Goal: Communication & Community: Answer question/provide support

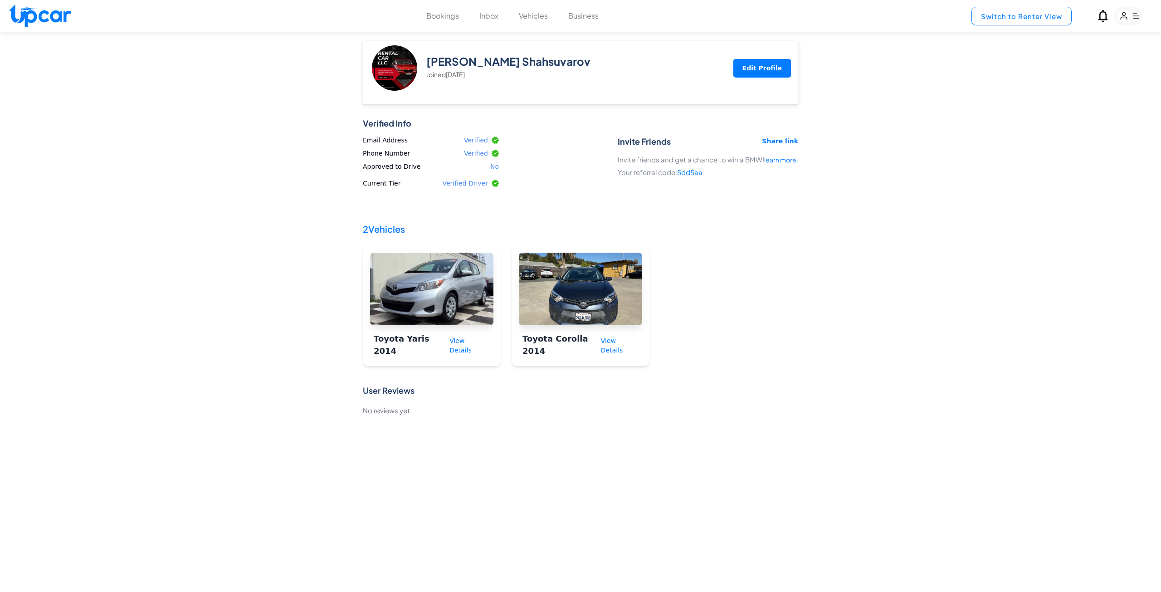
click at [1029, 19] on button "Switch to Renter View" at bounding box center [1021, 16] width 100 height 19
click at [1029, 19] on button "Switch to Upper View" at bounding box center [1003, 16] width 136 height 19
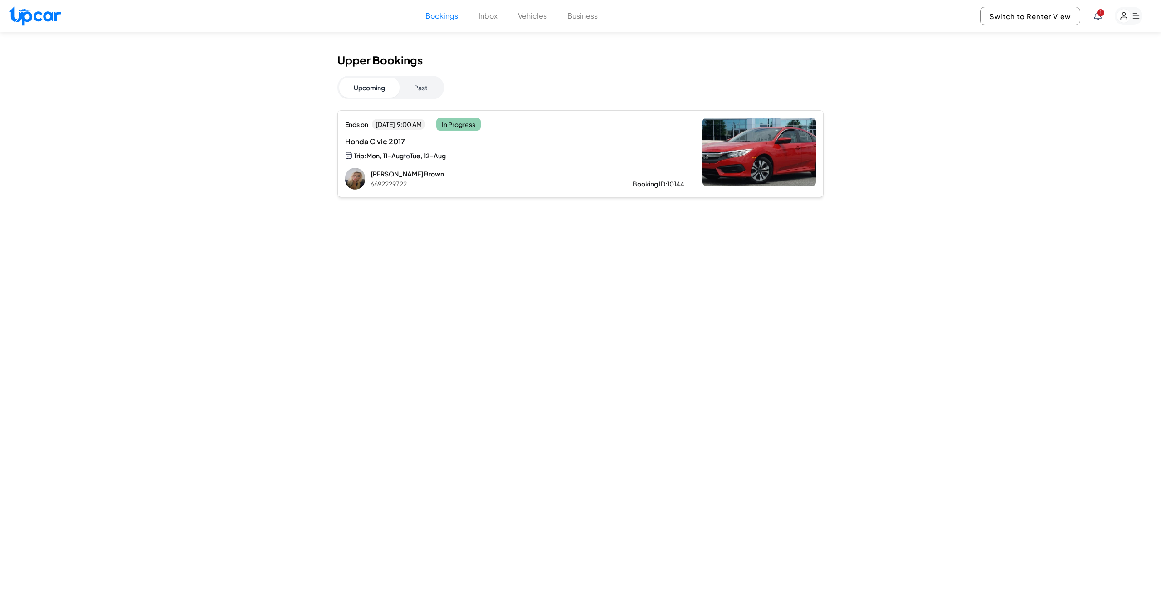
click at [389, 151] on div "Trip: Mon, 11-Aug to [GEOGRAPHIC_DATA], 12-Aug" at bounding box center [438, 156] width 186 height 10
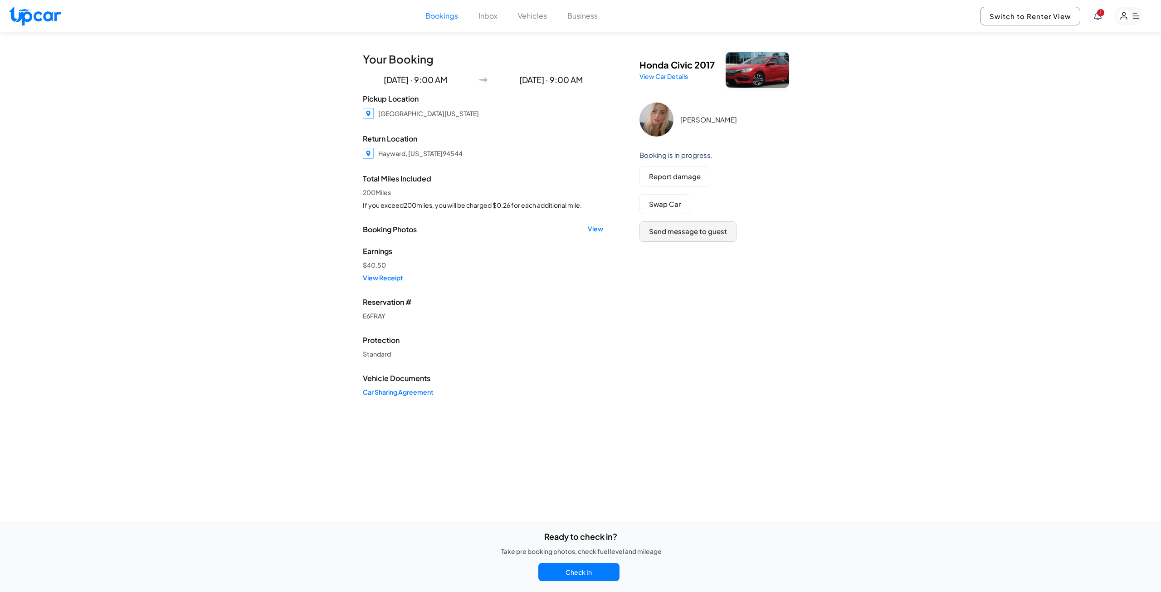
click at [686, 239] on button "Send message to guest" at bounding box center [687, 231] width 97 height 20
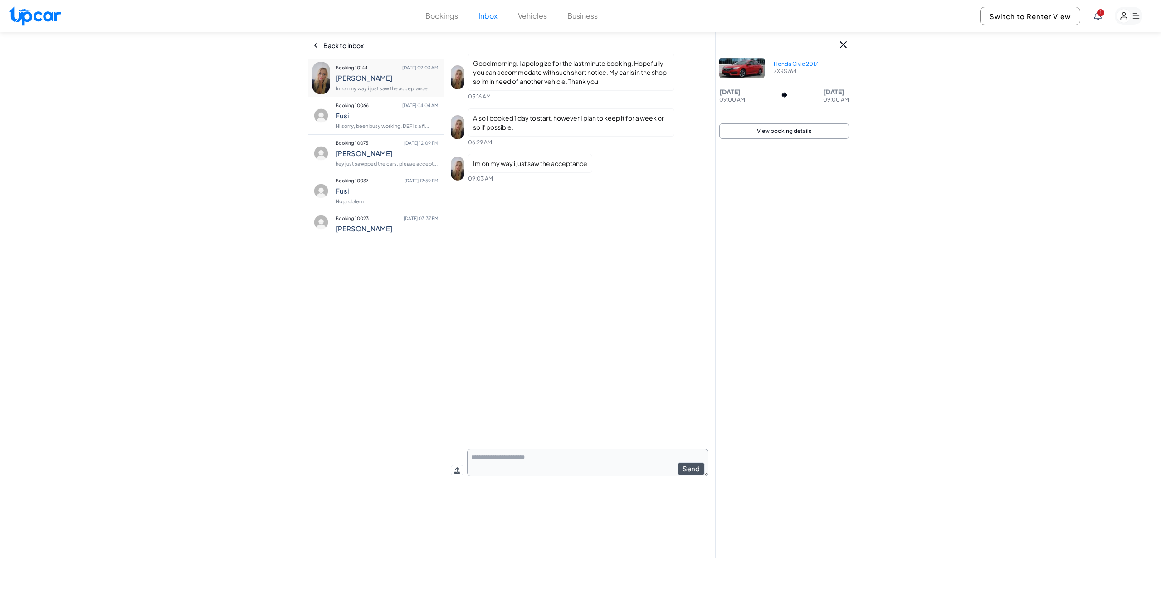
click at [581, 458] on textarea at bounding box center [587, 462] width 241 height 28
type textarea "**********"
click at [687, 470] on button "Send" at bounding box center [691, 468] width 27 height 13
click at [359, 113] on h4 "Fusi" at bounding box center [387, 114] width 102 height 8
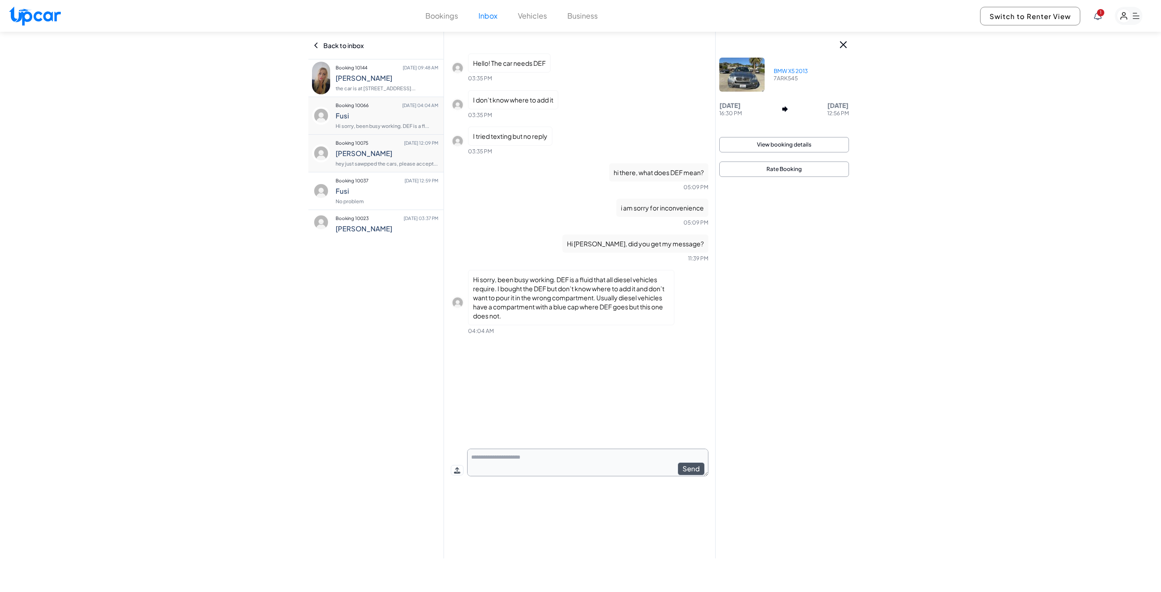
click at [368, 150] on h4 "[PERSON_NAME]" at bounding box center [387, 153] width 102 height 8
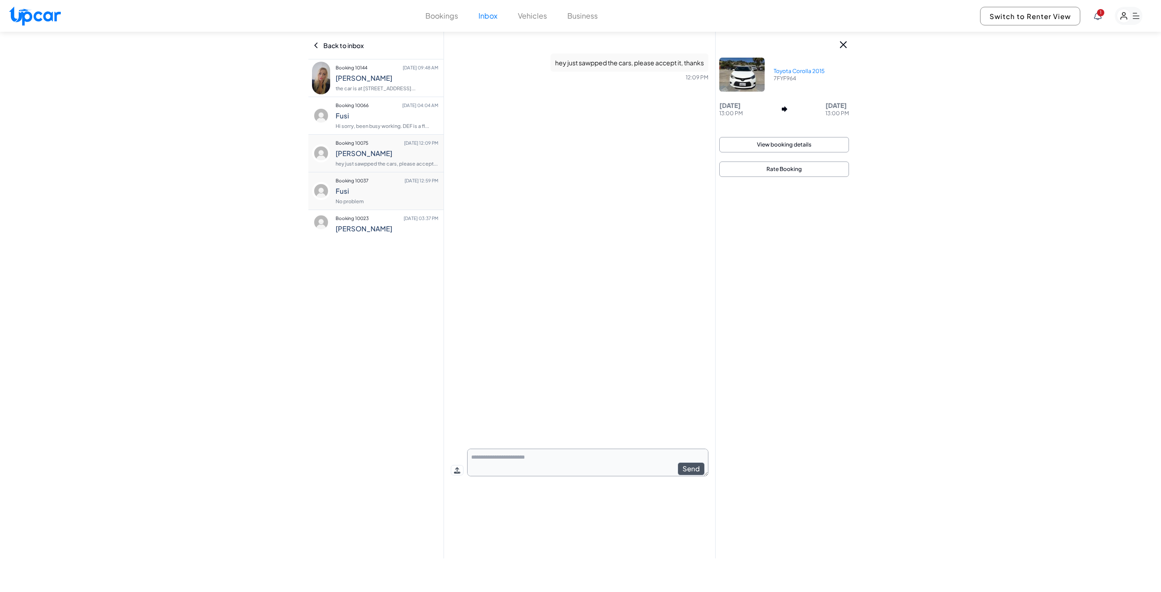
click at [363, 189] on h4 "Fusi" at bounding box center [387, 191] width 102 height 8
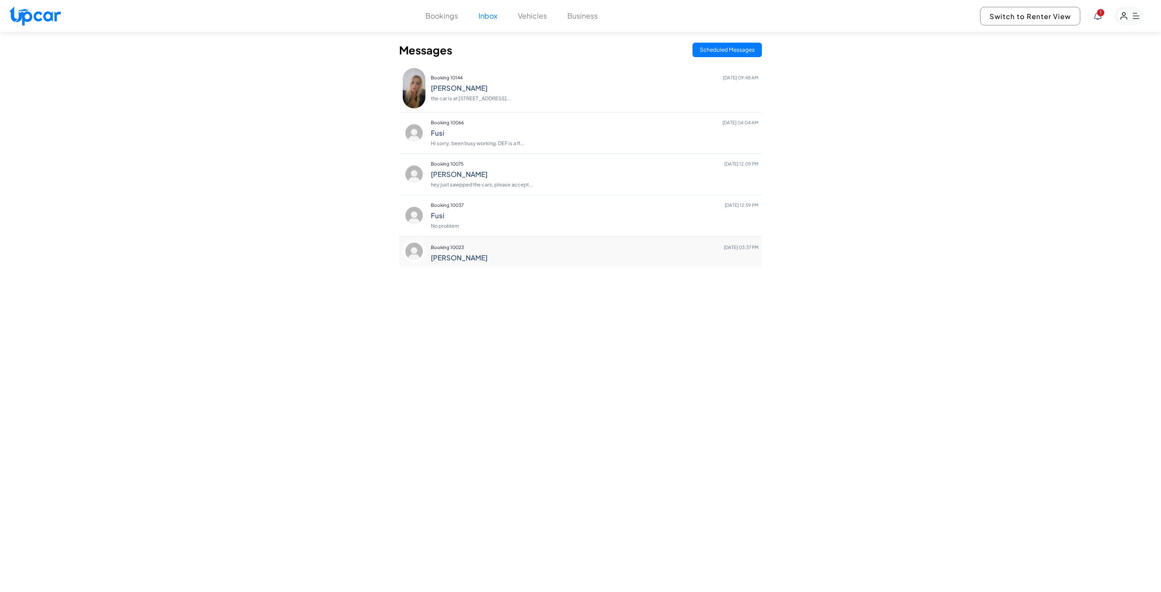
click at [453, 259] on h4 "[PERSON_NAME]" at bounding box center [594, 257] width 327 height 8
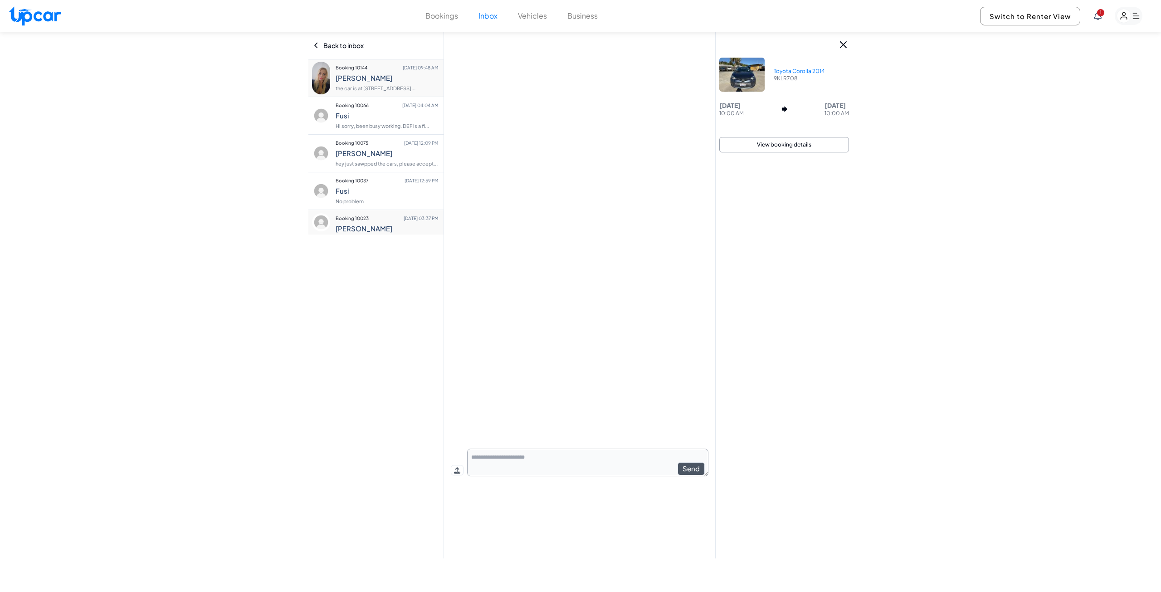
click at [363, 83] on p "the car is at [STREET_ADDRESS]..." at bounding box center [387, 88] width 102 height 13
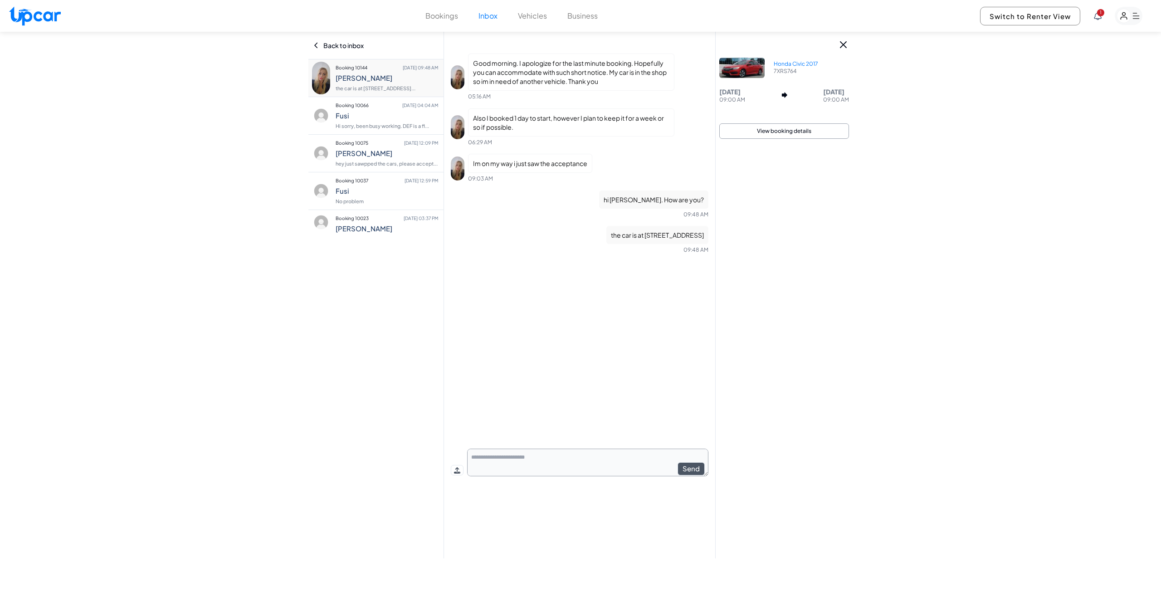
click at [446, 13] on button "Bookings" at bounding box center [441, 15] width 33 height 11
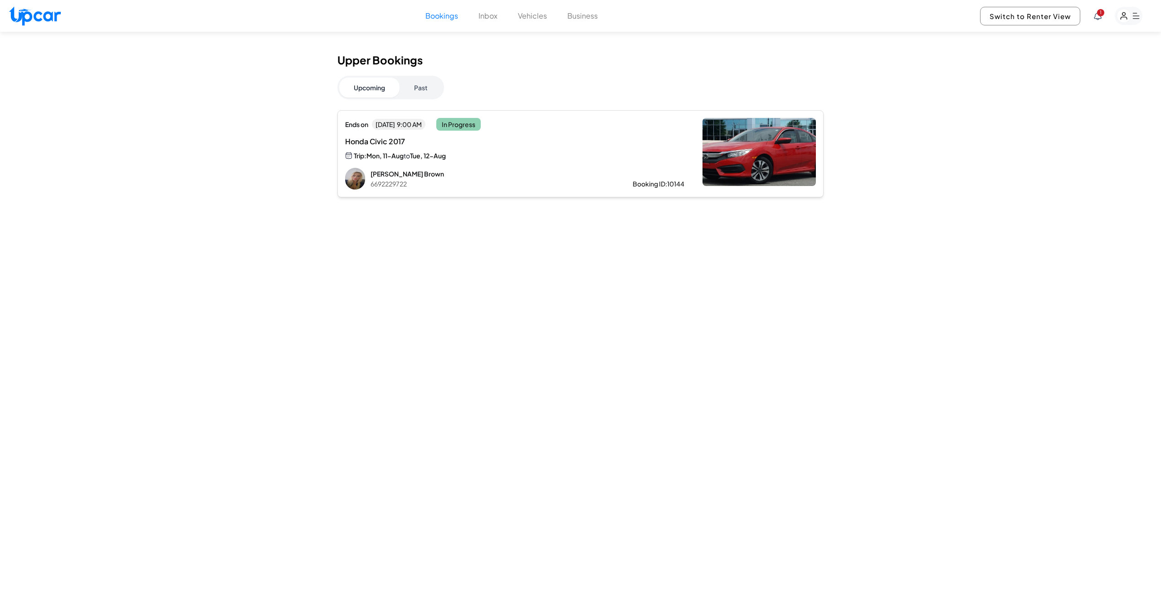
click at [545, 16] on button "Vehicles" at bounding box center [532, 15] width 29 height 11
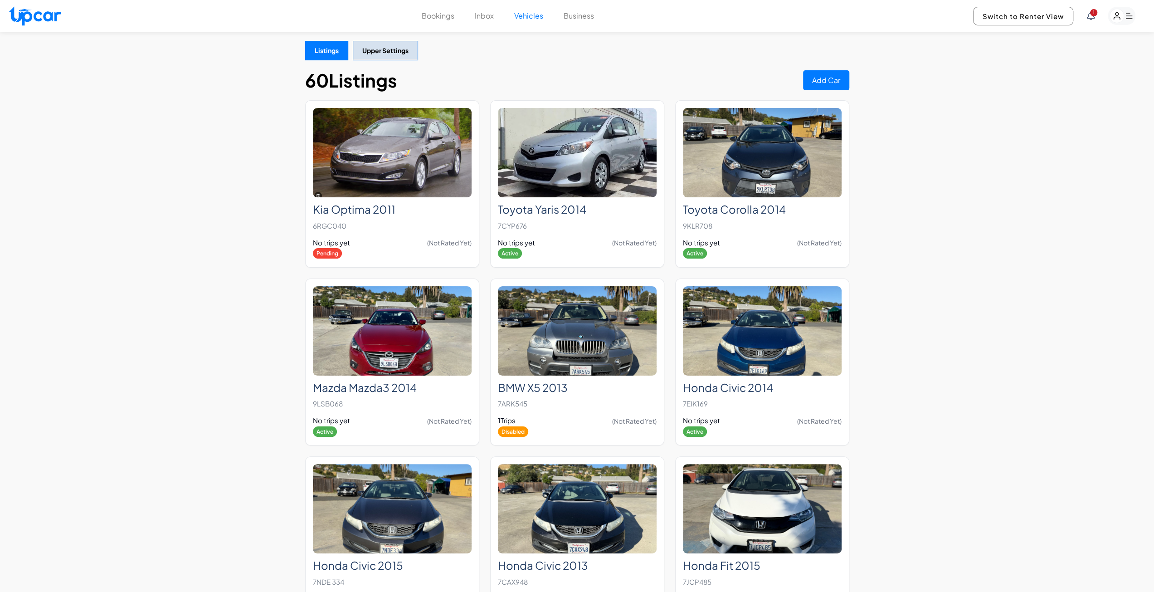
click at [452, 19] on button "Bookings" at bounding box center [438, 15] width 33 height 11
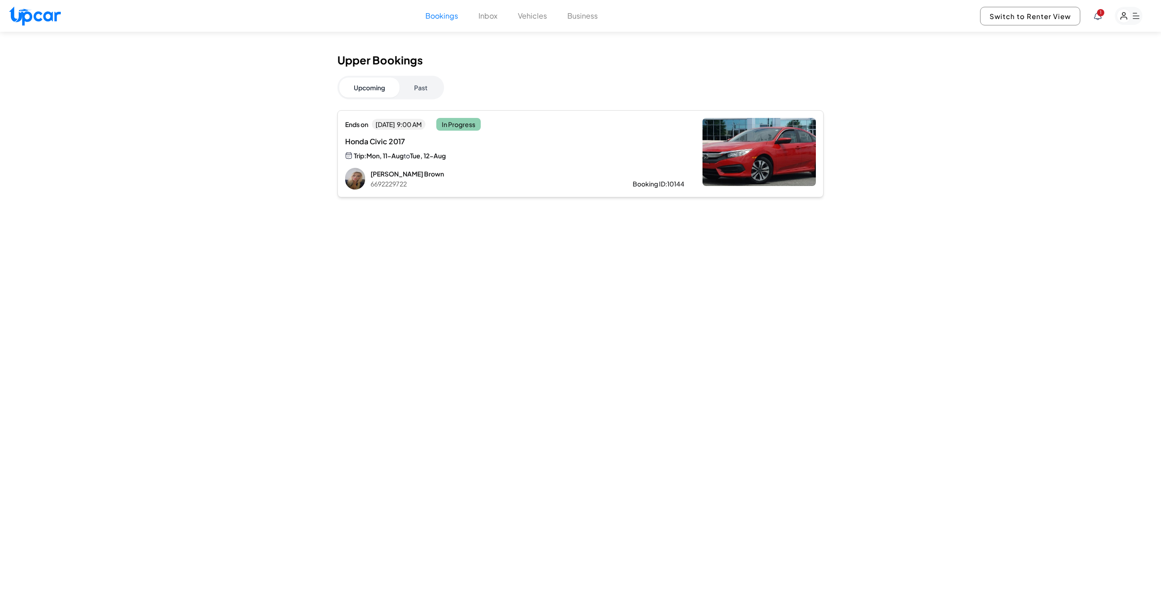
click at [414, 149] on div "Honda Civic 2017 Trip: Mon, 11-Aug to [GEOGRAPHIC_DATA], 12-Aug" at bounding box center [438, 148] width 186 height 25
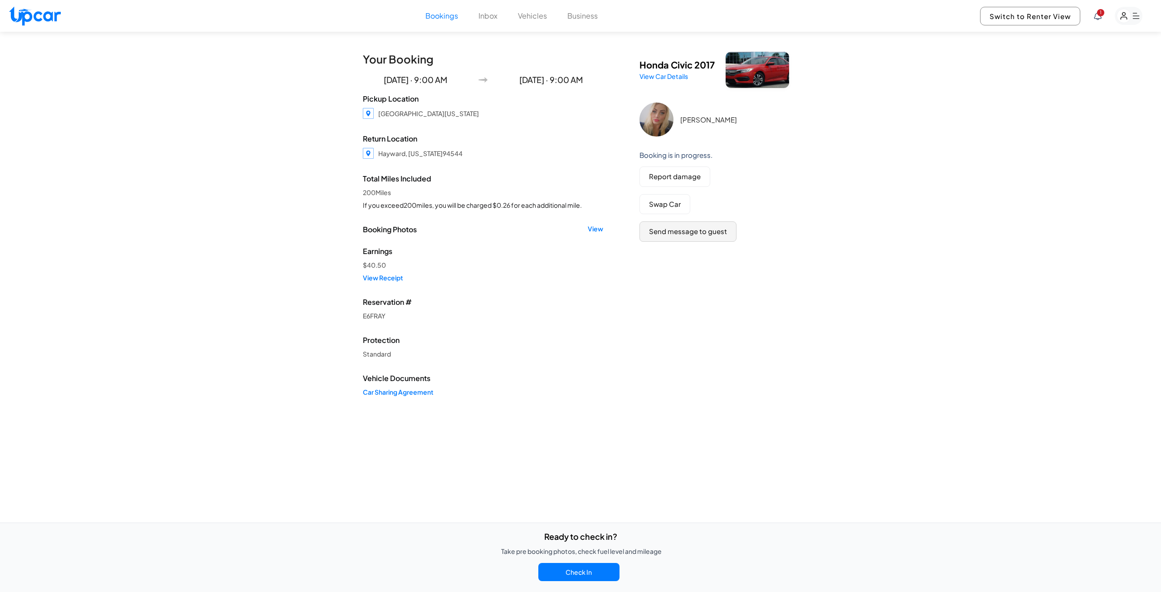
click at [683, 229] on button "Send message to guest" at bounding box center [687, 231] width 97 height 20
